Goal: Transaction & Acquisition: Subscribe to service/newsletter

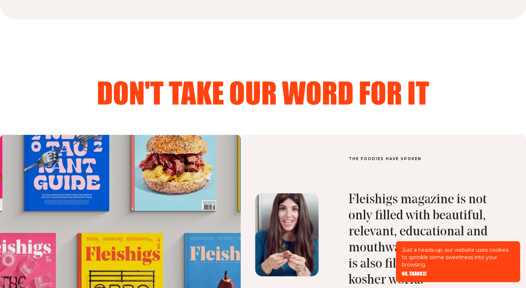
scroll to position [2161, 0]
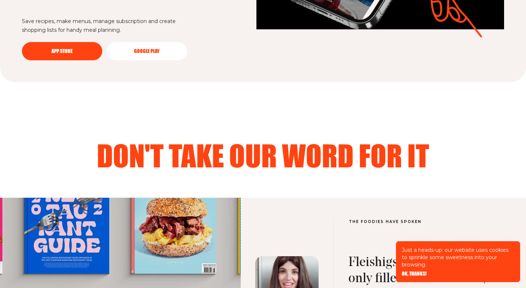
click at [408, 271] on span "OK, THANKS!" at bounding box center [413, 268] width 25 height 5
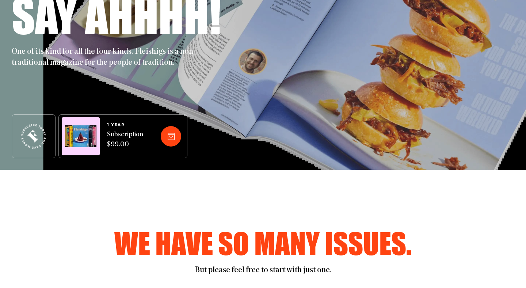
scroll to position [0, 0]
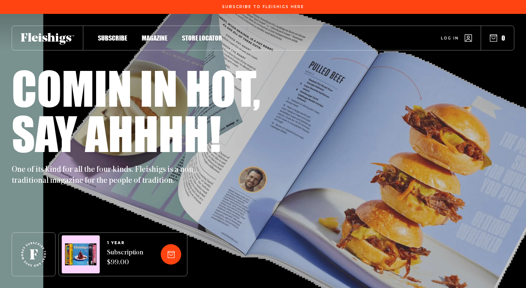
click at [161, 34] on span "Magazine" at bounding box center [155, 30] width 26 height 8
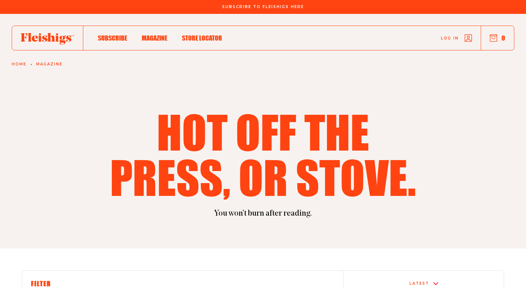
click at [123, 34] on span "Subscribe" at bounding box center [112, 30] width 29 height 8
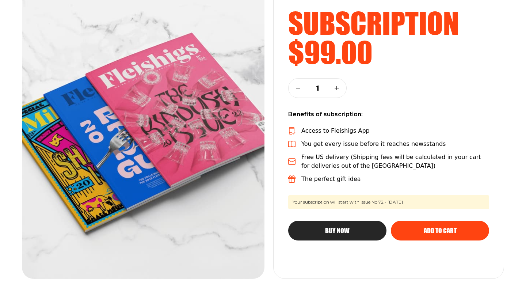
scroll to position [128, 0]
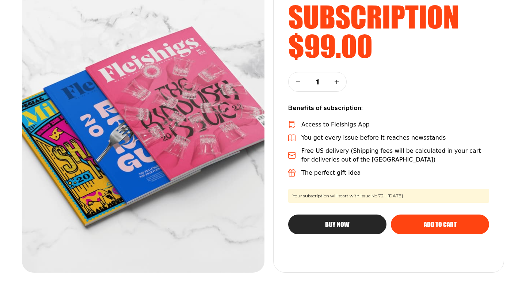
click at [354, 228] on button "Buy Now" at bounding box center [337, 224] width 98 height 20
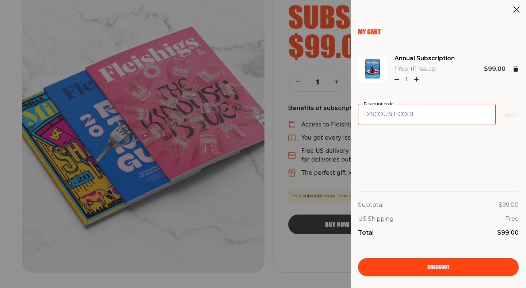
click at [390, 113] on input "Discount code" at bounding box center [427, 114] width 138 height 21
paste input "SADGSAGSAGDGH9Q3HG43Q9H"
type input "SADGSAGSAGDGH9Q3HG43Q9H"
click at [510, 114] on button "Apply" at bounding box center [511, 114] width 14 height 9
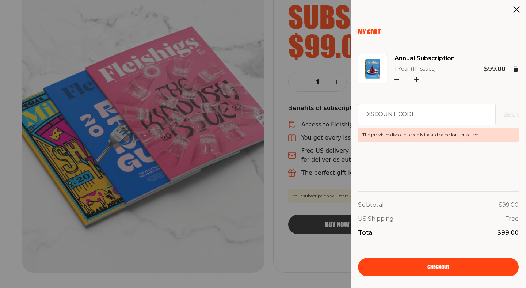
click at [431, 264] on span "Checkout" at bounding box center [438, 261] width 22 height 5
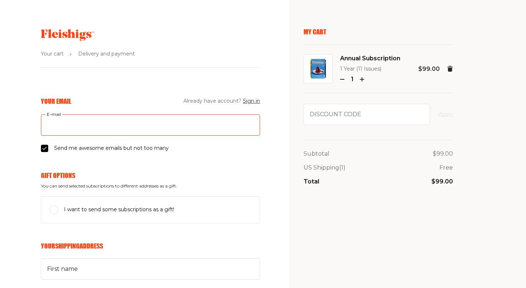
click at [144, 126] on input "E-mail" at bounding box center [150, 124] width 219 height 21
type input "[EMAIL_ADDRESS][DOMAIN_NAME]"
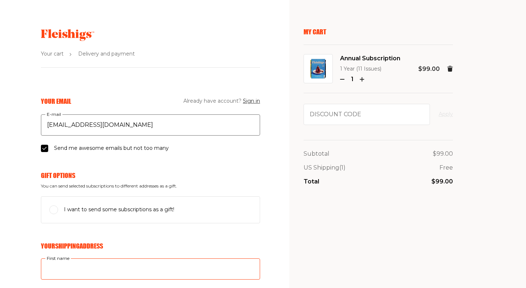
type input "[PERSON_NAME]"
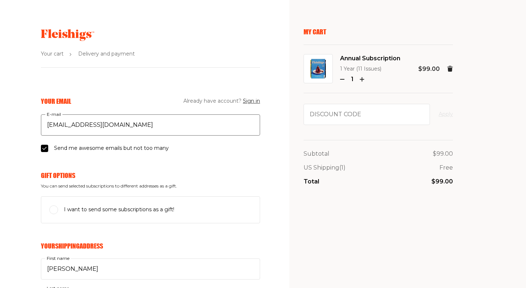
type input "[PERSON_NAME]"
type input "[STREET_ADDRESS][PERSON_NAME]"
type input "2018366675"
type input "07666"
type input "Teaneck"
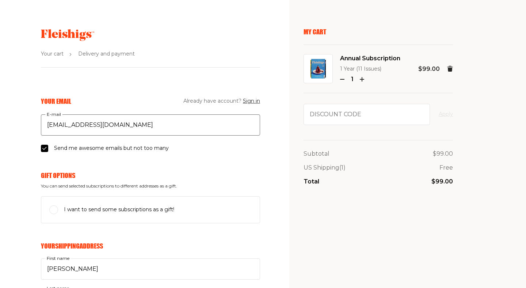
select select "US"
select select "[US_STATE]"
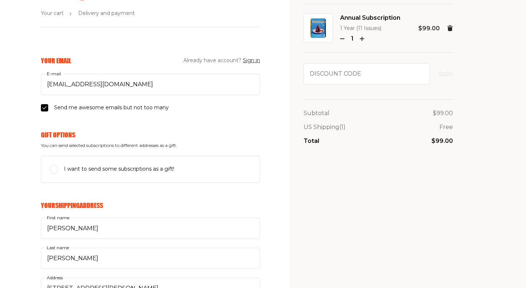
scroll to position [42, 0]
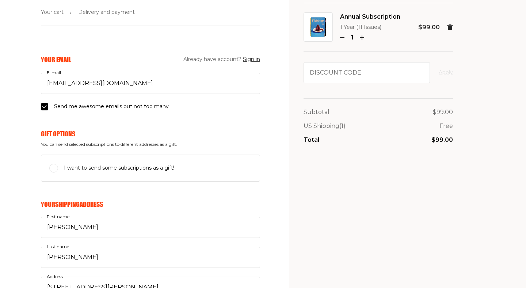
click at [53, 166] on input "I want to send some subscriptions as a gift!" at bounding box center [53, 168] width 9 height 9
checkbox input "true"
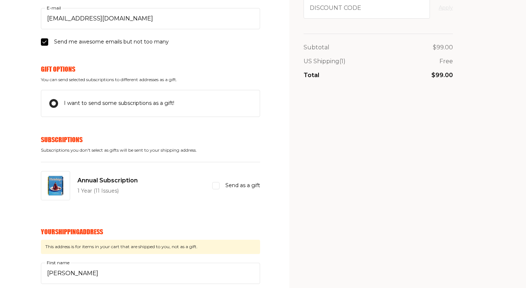
scroll to position [108, 0]
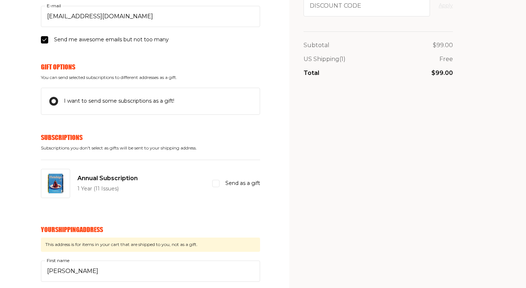
click at [216, 183] on input "Send as a gift" at bounding box center [215, 183] width 7 height 7
checkbox input "true"
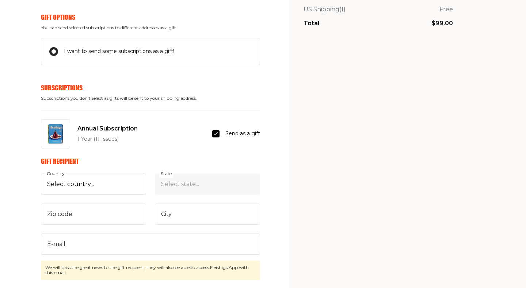
scroll to position [160, 0]
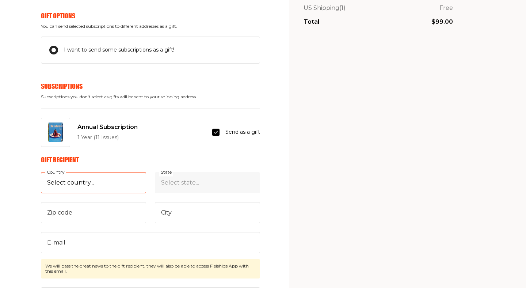
click at [115, 183] on select "Select country... [GEOGRAPHIC_DATA] [GEOGRAPHIC_DATA] (+$29/subscription) [GEOG…" at bounding box center [93, 182] width 105 height 21
select select "US"
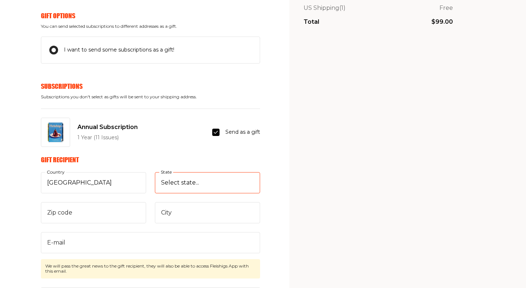
click at [177, 182] on select "Select state... [US_STATE] [US_STATE] [US_STATE] [US_STATE] [US_STATE] [US_STAT…" at bounding box center [207, 182] width 105 height 21
select select "[US_STATE]"
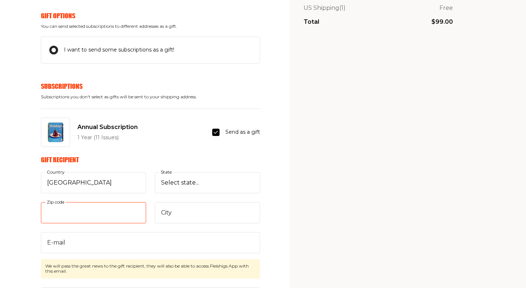
click at [91, 213] on input "Zip code" at bounding box center [93, 212] width 105 height 21
type input "07621"
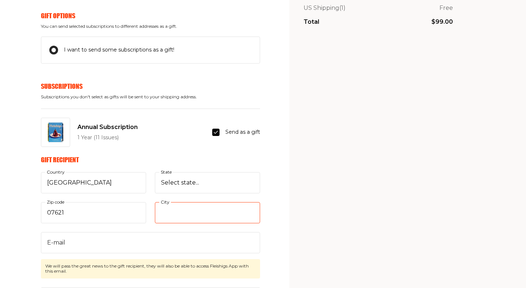
click at [178, 219] on input "City" at bounding box center [207, 212] width 105 height 21
click at [164, 213] on input "bergenfield" at bounding box center [207, 212] width 105 height 21
type input "Bergenfield"
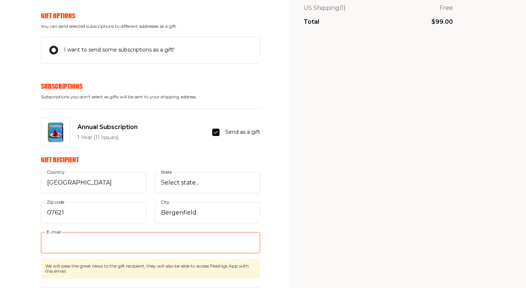
click at [146, 246] on input "E-mail" at bounding box center [150, 242] width 219 height 21
click at [117, 242] on input "[PERSON_NAME]" at bounding box center [150, 242] width 219 height 21
type input "j"
paste input "[PERSON_NAME] Phone Eagle <[EMAIL_ADDRESS][DOMAIN_NAME]>"
click at [103, 243] on input "[PERSON_NAME] Phone Eagle <[EMAIL_ADDRESS][DOMAIN_NAME]>" at bounding box center [150, 242] width 219 height 21
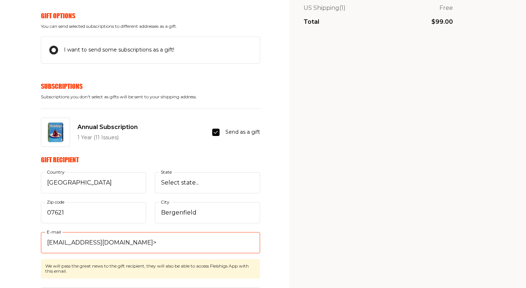
click at [135, 244] on input "[EMAIL_ADDRESS][DOMAIN_NAME]>" at bounding box center [150, 242] width 219 height 21
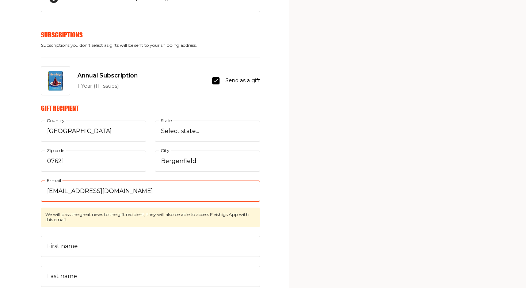
scroll to position [213, 0]
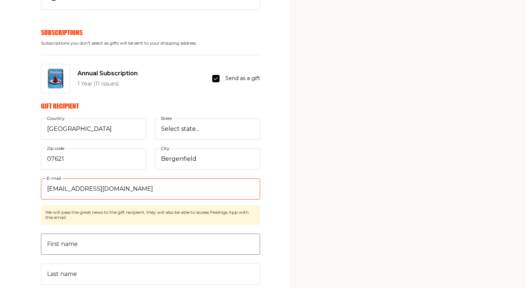
type input "[EMAIL_ADDRESS][DOMAIN_NAME]"
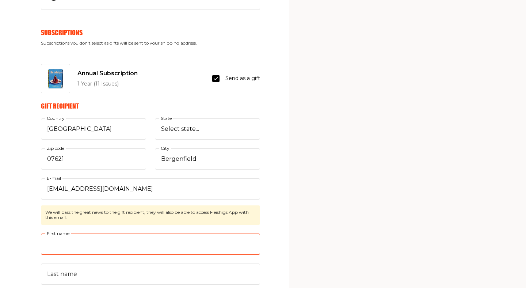
click at [191, 237] on input "First name" at bounding box center [150, 243] width 219 height 21
type input "j"
type input "[PERSON_NAME]"
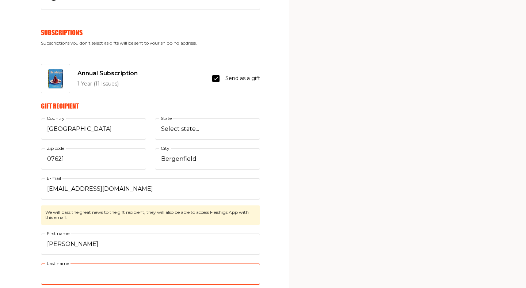
click at [129, 271] on input "Last name" at bounding box center [150, 273] width 219 height 21
type input "W"
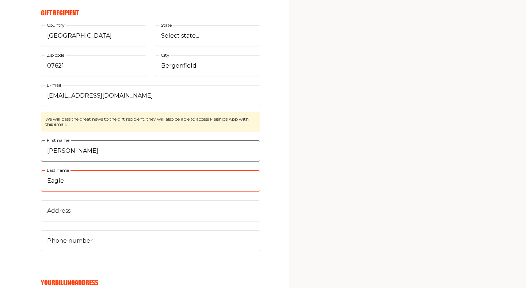
scroll to position [314, 0]
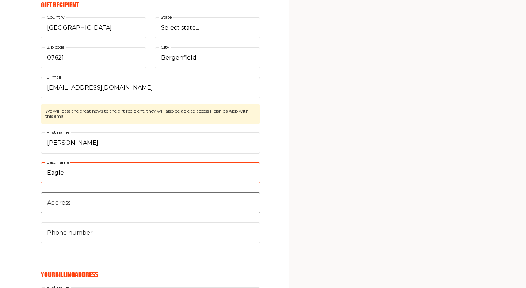
type input "Eagle"
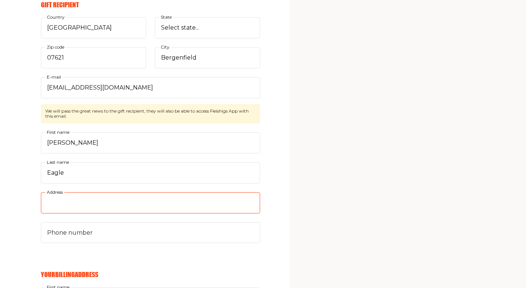
click at [118, 203] on input "Address" at bounding box center [150, 202] width 219 height 21
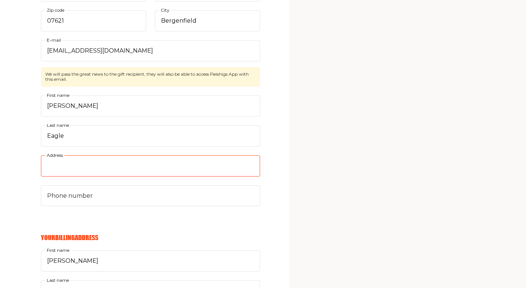
scroll to position [353, 0]
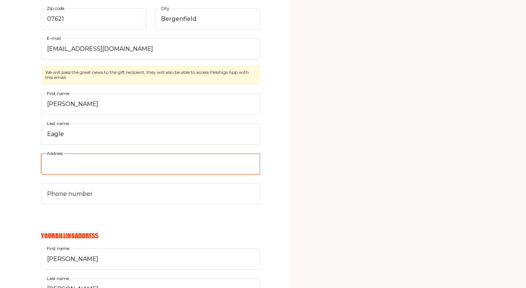
click at [155, 164] on input "Address" at bounding box center [150, 163] width 219 height 21
type input "[STREET_ADDRESS]"
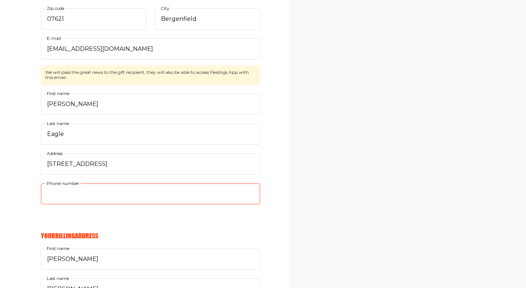
click at [96, 200] on input "Phone number" at bounding box center [150, 193] width 219 height 21
type input "9142631554"
click at [115, 195] on input "9142631554" at bounding box center [150, 193] width 219 height 21
click at [57, 193] on input "9142631554" at bounding box center [150, 193] width 219 height 21
click at [68, 194] on input "Phone number" at bounding box center [150, 193] width 219 height 21
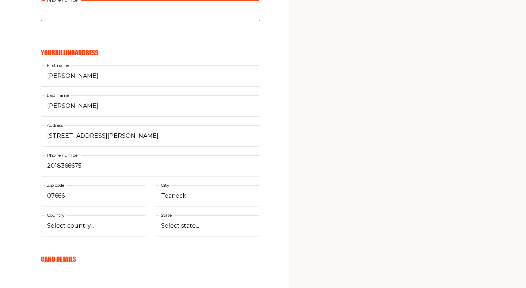
scroll to position [542, 0]
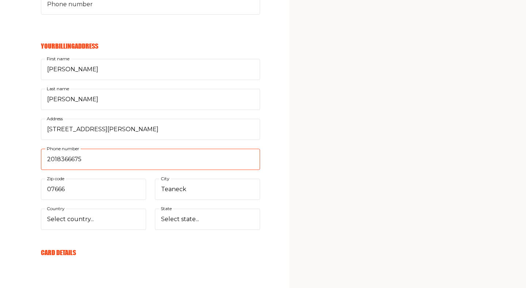
click at [92, 161] on input "2018366675" at bounding box center [150, 159] width 219 height 21
type input "2019608102"
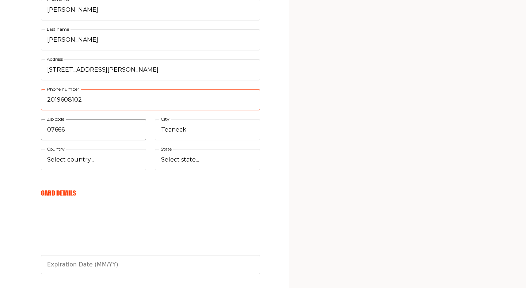
scroll to position [603, 0]
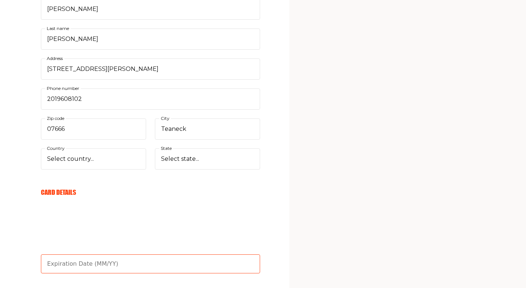
type input "03/30"
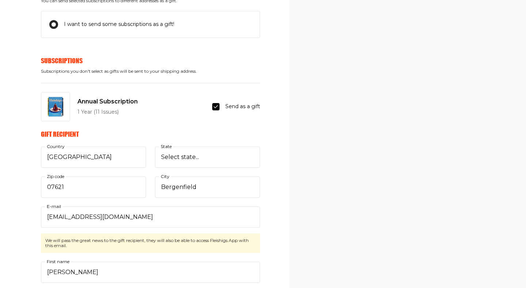
scroll to position [186, 0]
